Goal: Transaction & Acquisition: Book appointment/travel/reservation

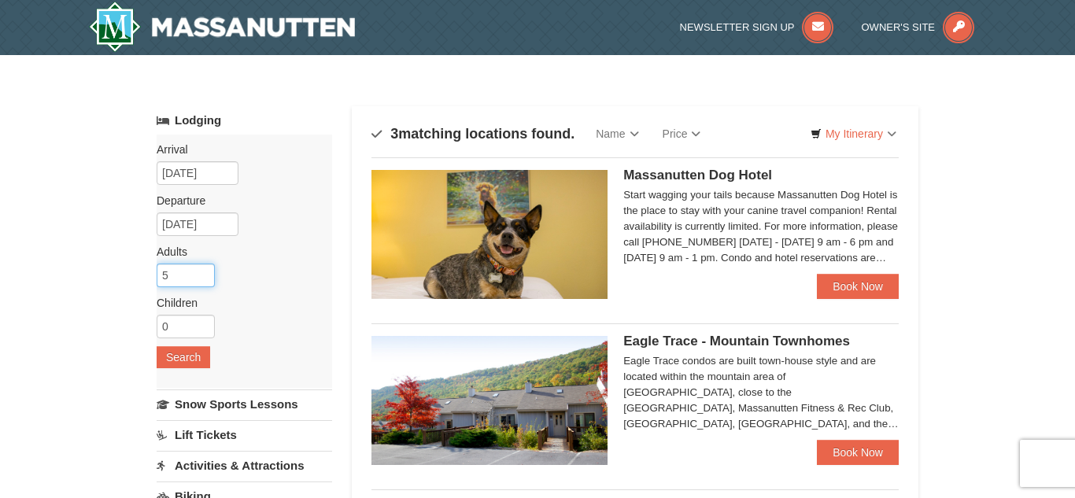
click at [176, 277] on input "5" at bounding box center [186, 276] width 58 height 24
type input "3"
click at [270, 300] on label "Children Please format dates MM/DD/YYYY" at bounding box center [239, 303] width 164 height 16
click at [187, 356] on button "Search" at bounding box center [184, 357] width 54 height 22
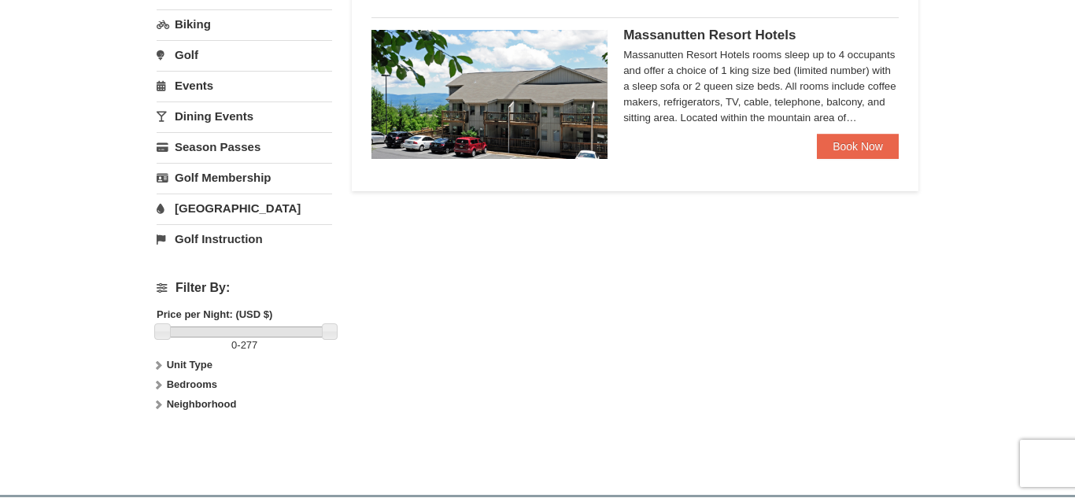
scroll to position [504, 0]
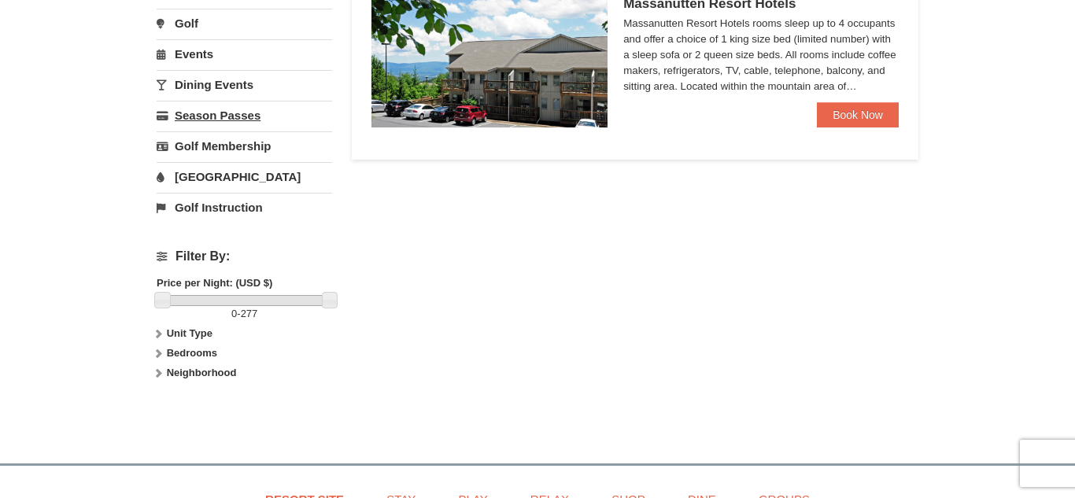
click at [209, 114] on link "Season Passes" at bounding box center [245, 115] width 176 height 29
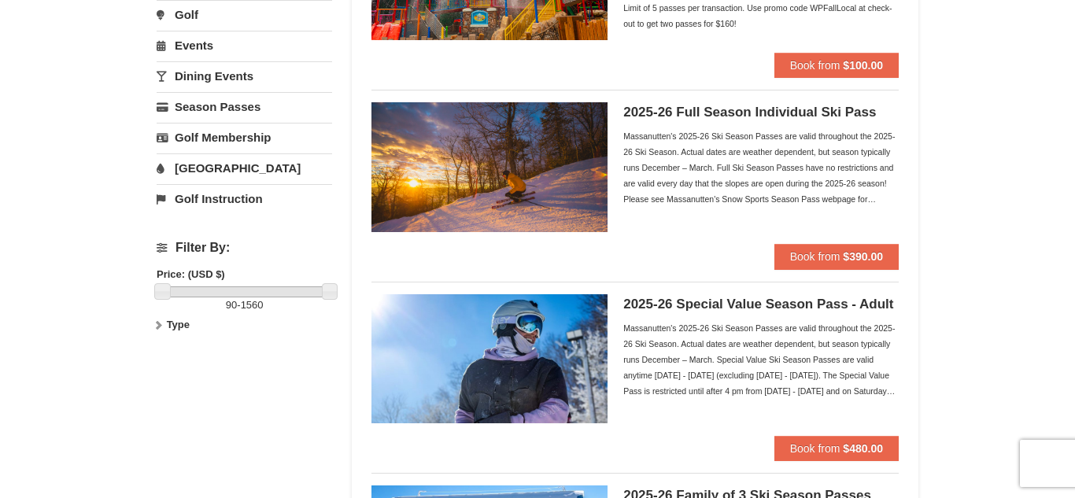
scroll to position [252, 0]
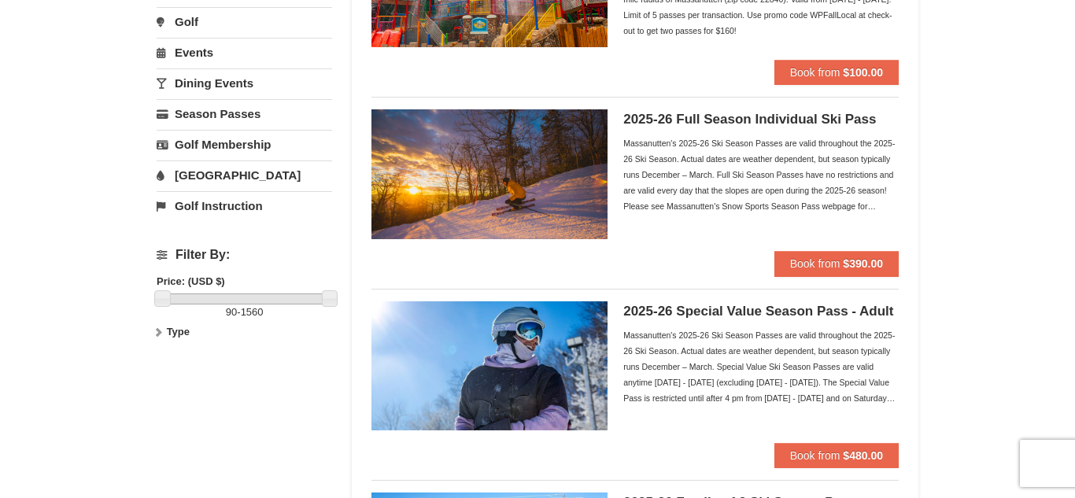
click at [201, 174] on link "[GEOGRAPHIC_DATA]" at bounding box center [245, 175] width 176 height 29
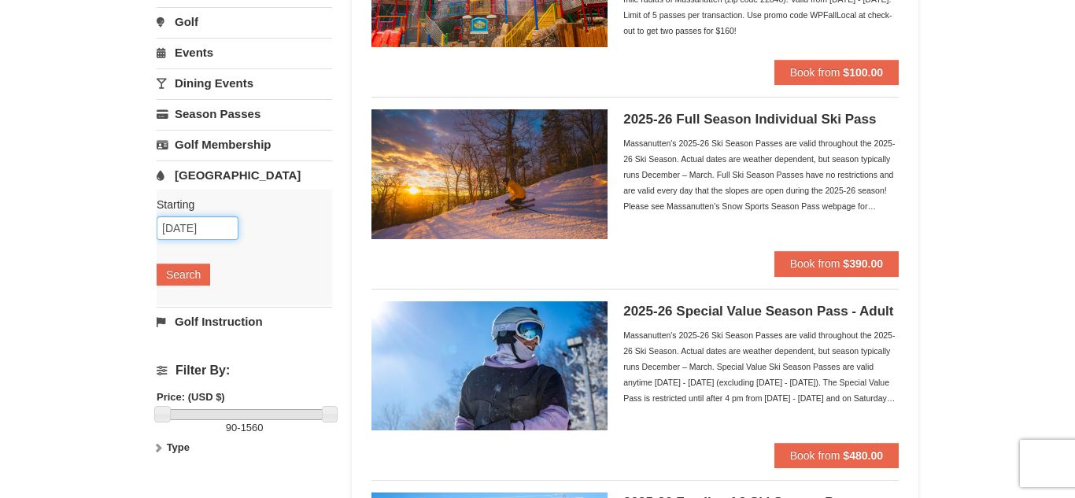
click at [216, 227] on input "09/13/2025" at bounding box center [198, 228] width 82 height 24
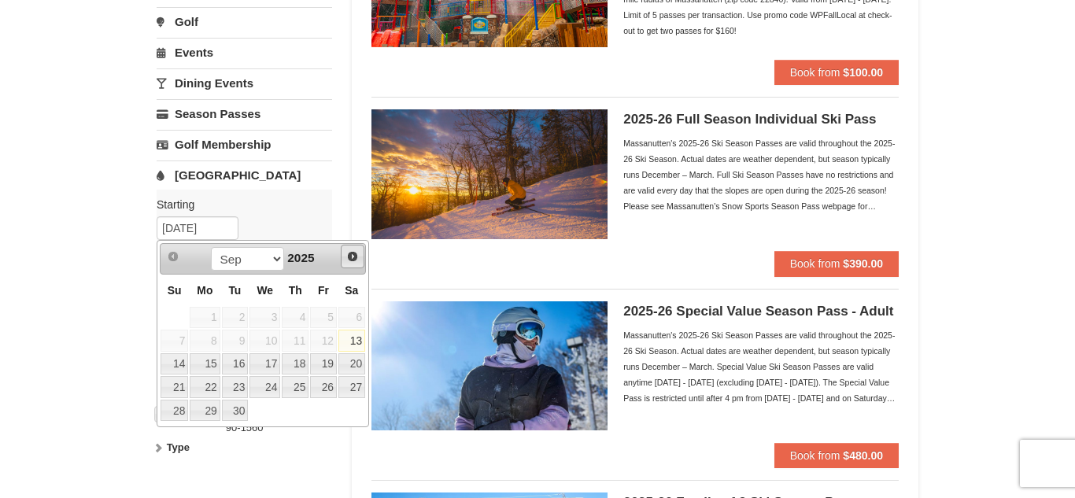
click at [350, 261] on span "Next" at bounding box center [352, 256] width 13 height 13
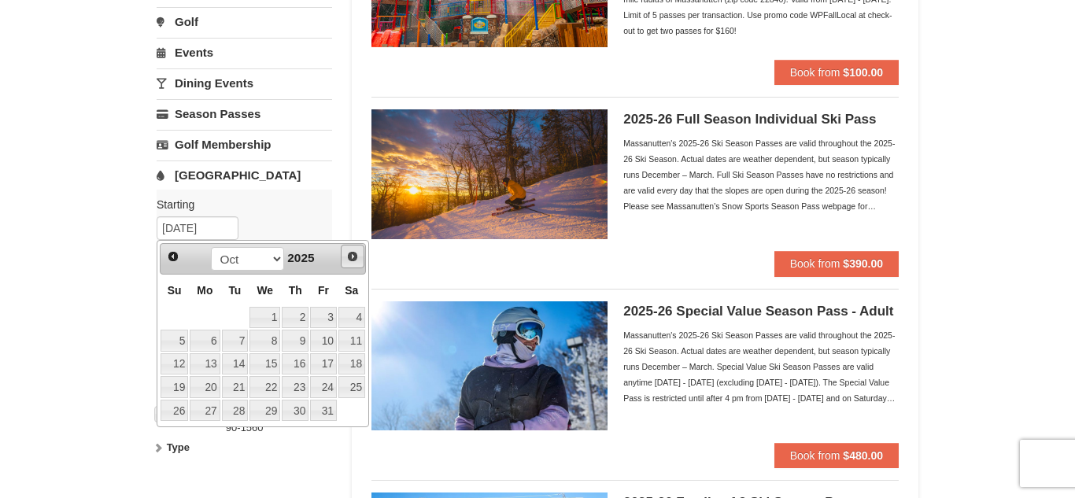
click at [350, 261] on span "Next" at bounding box center [352, 256] width 13 height 13
click at [174, 255] on span "Prev" at bounding box center [173, 256] width 13 height 13
click at [356, 385] on link "27" at bounding box center [352, 387] width 27 height 22
type input "[DATE]"
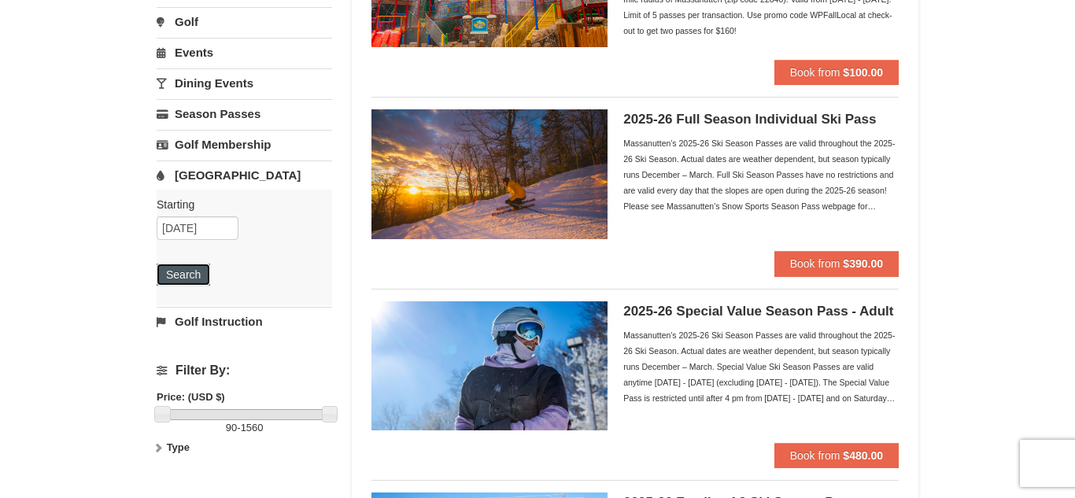
click at [179, 274] on button "Search" at bounding box center [184, 275] width 54 height 22
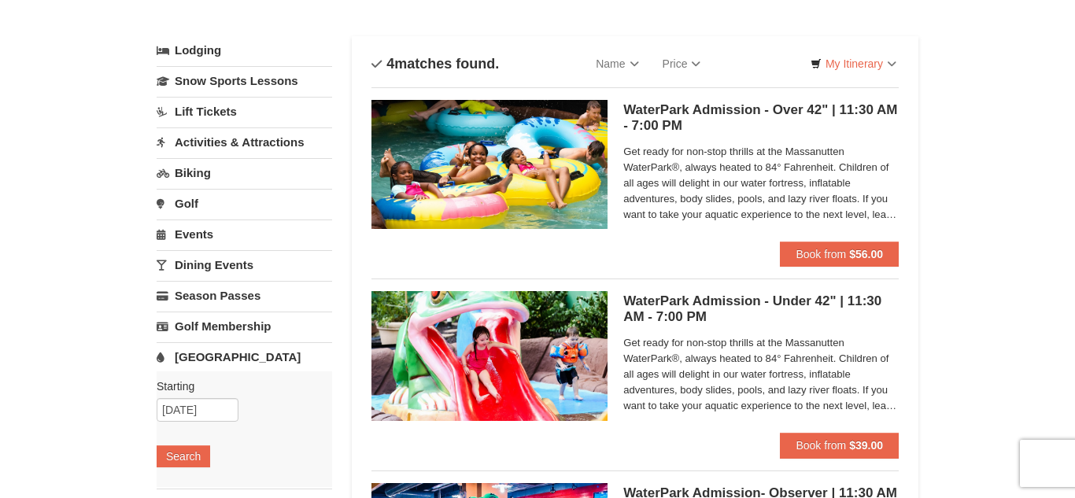
scroll to position [63, 0]
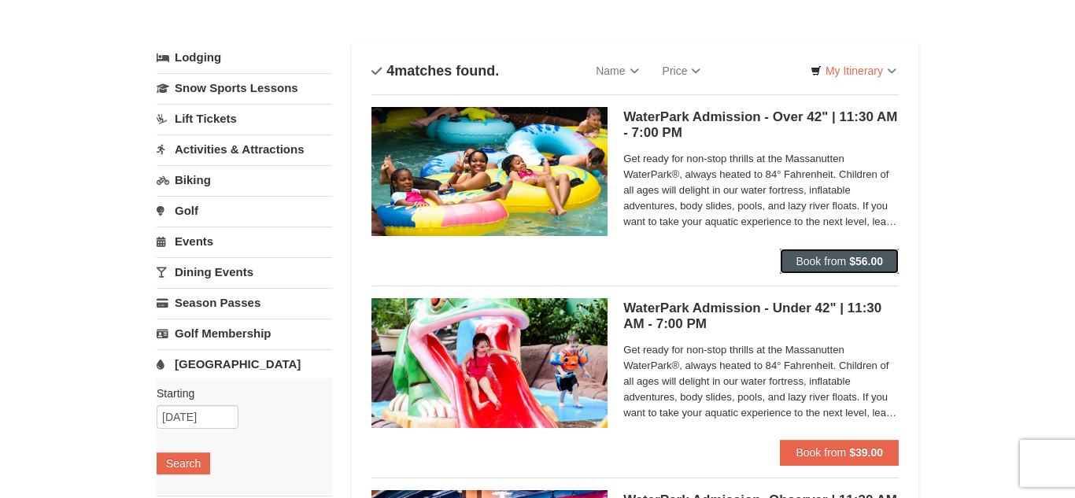
click at [819, 262] on span "Book from" at bounding box center [821, 261] width 50 height 13
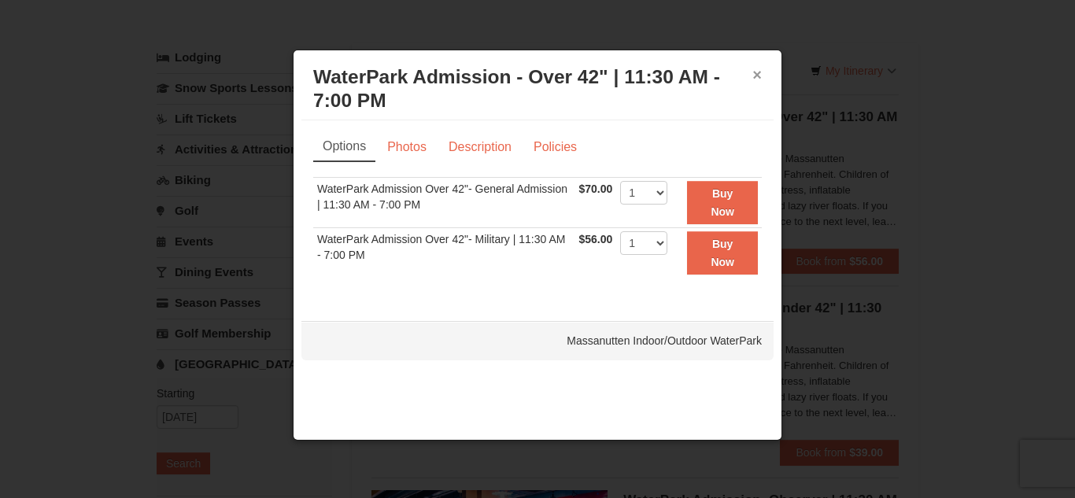
click at [758, 71] on button "×" at bounding box center [757, 75] width 9 height 16
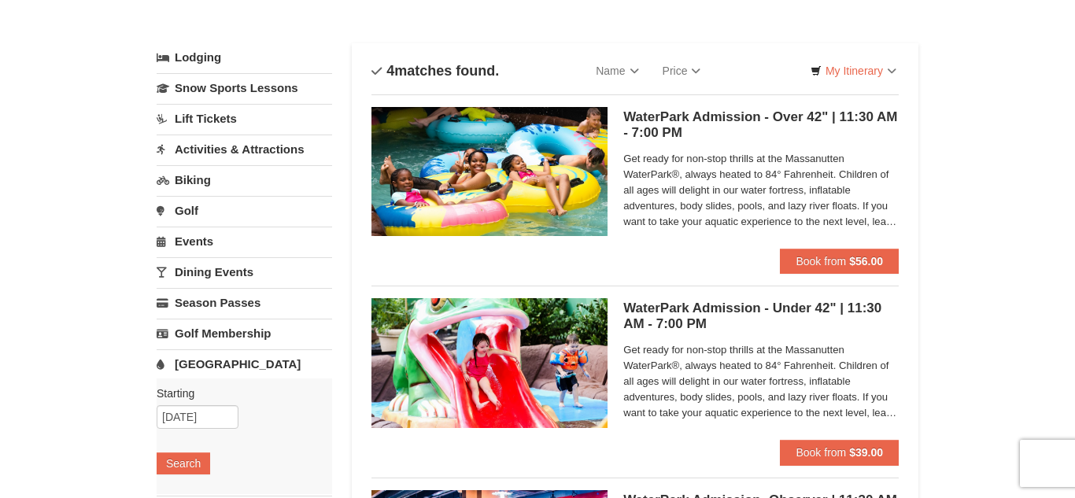
click at [209, 58] on link "Lodging" at bounding box center [245, 57] width 176 height 28
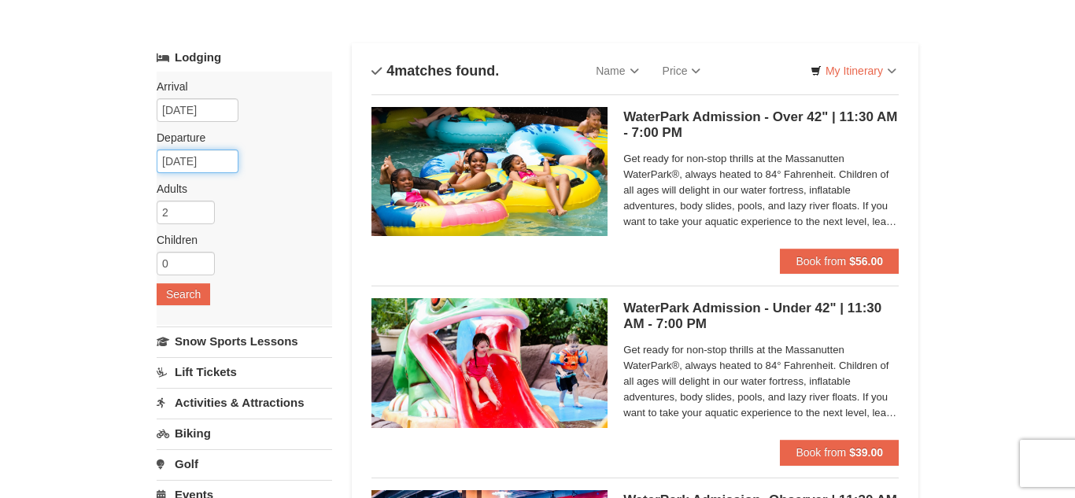
click at [208, 162] on input "12/29/2025" at bounding box center [198, 162] width 82 height 24
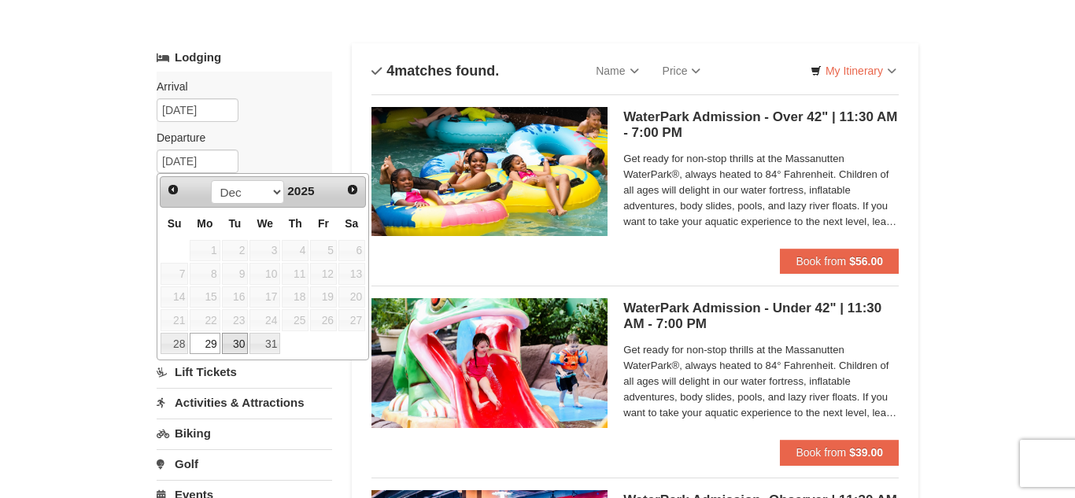
click at [235, 343] on link "30" at bounding box center [235, 344] width 27 height 22
type input "[DATE]"
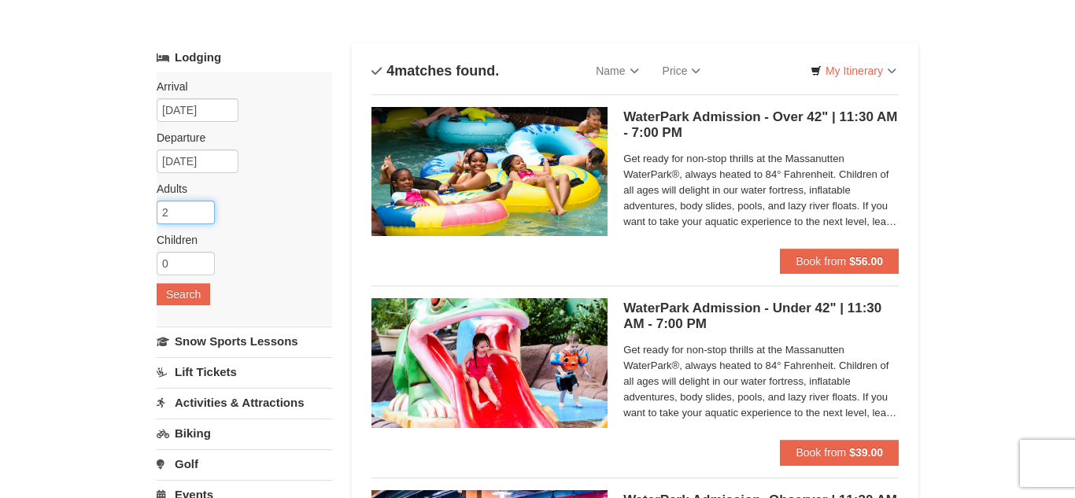
click at [190, 212] on input "2" at bounding box center [186, 213] width 58 height 24
type input "3"
click at [176, 297] on button "Search" at bounding box center [184, 294] width 54 height 22
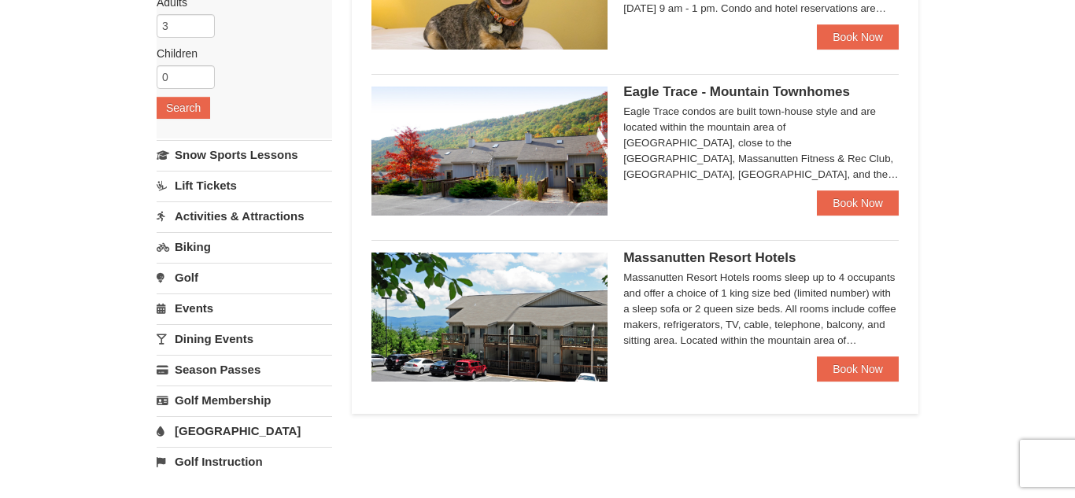
scroll to position [252, 0]
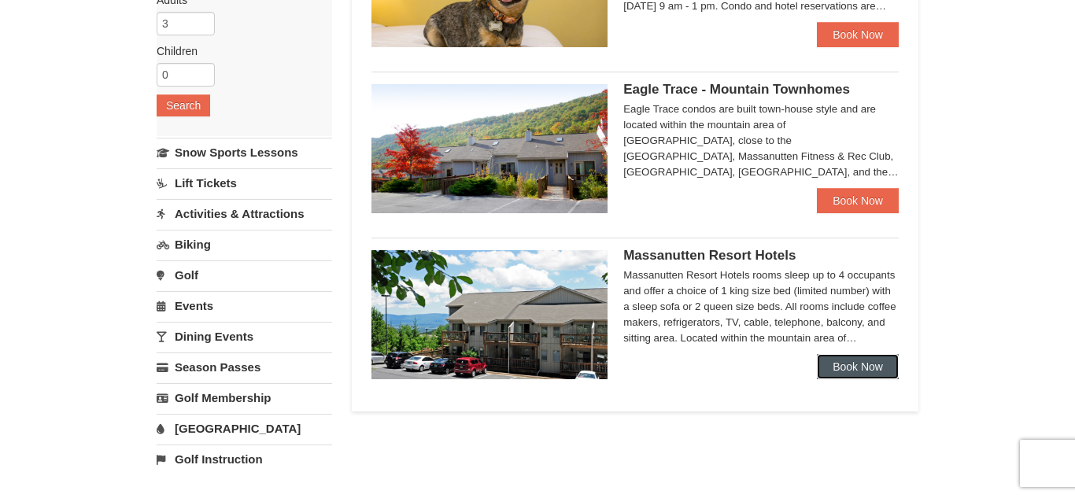
click at [856, 368] on link "Book Now" at bounding box center [858, 366] width 82 height 25
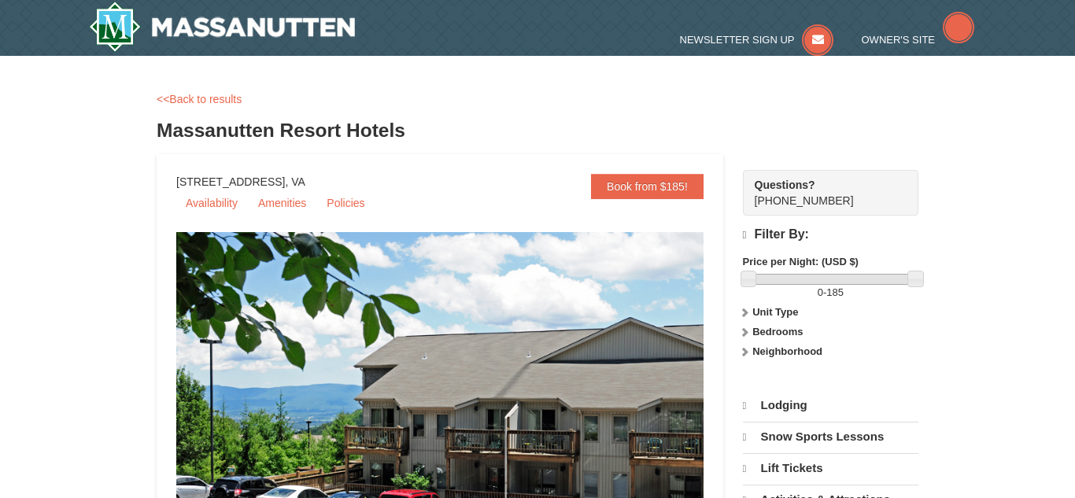
select select "9"
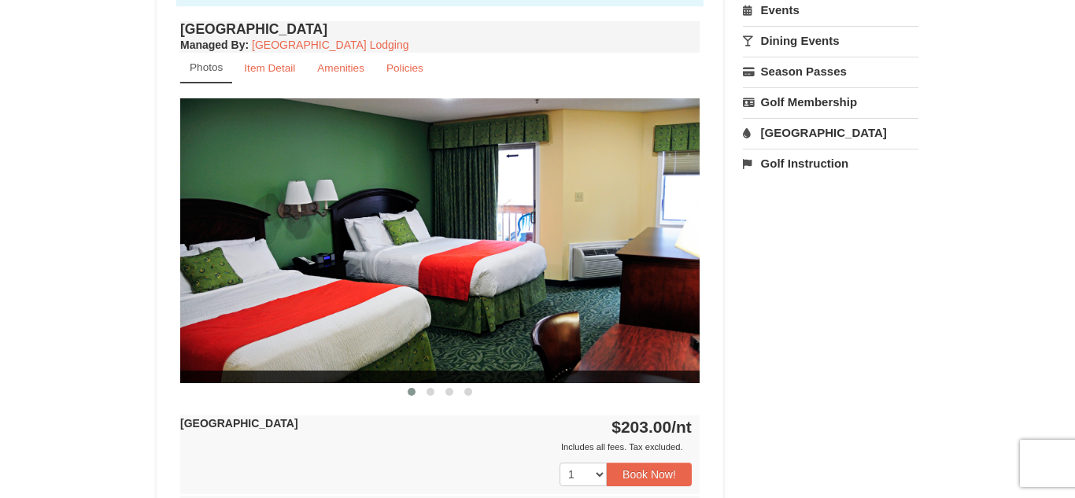
scroll to position [535, 0]
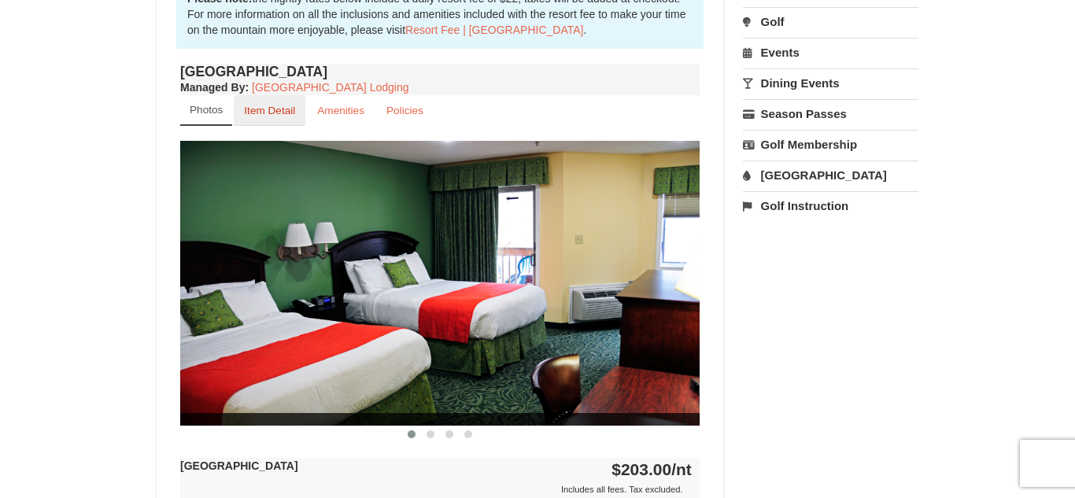
click at [286, 111] on small "Item Detail" at bounding box center [269, 111] width 51 height 12
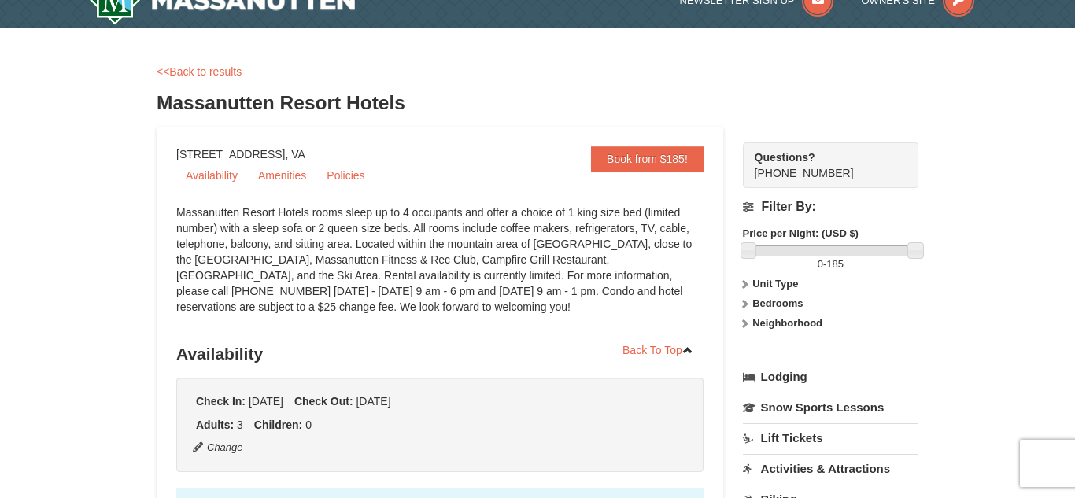
scroll to position [0, 0]
